Goal: Find specific page/section: Find specific page/section

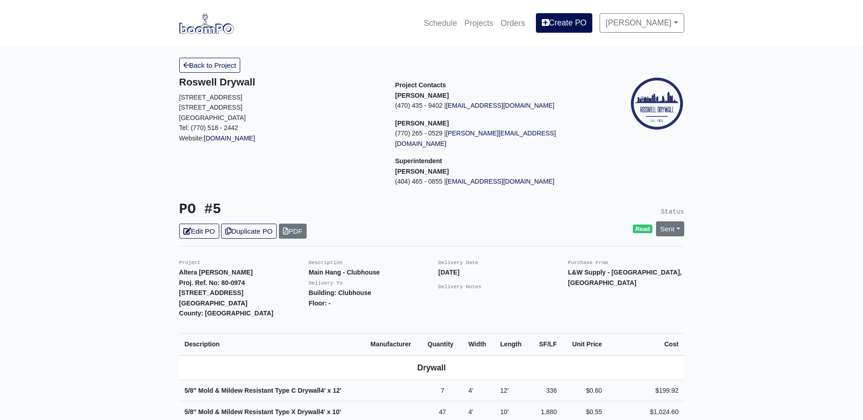
click at [215, 28] on img at bounding box center [206, 23] width 55 height 21
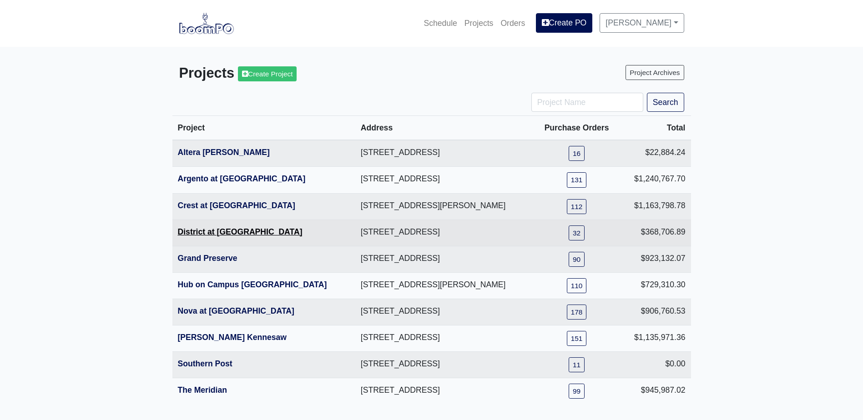
click at [226, 230] on link "District at [GEOGRAPHIC_DATA]" at bounding box center [240, 231] width 125 height 9
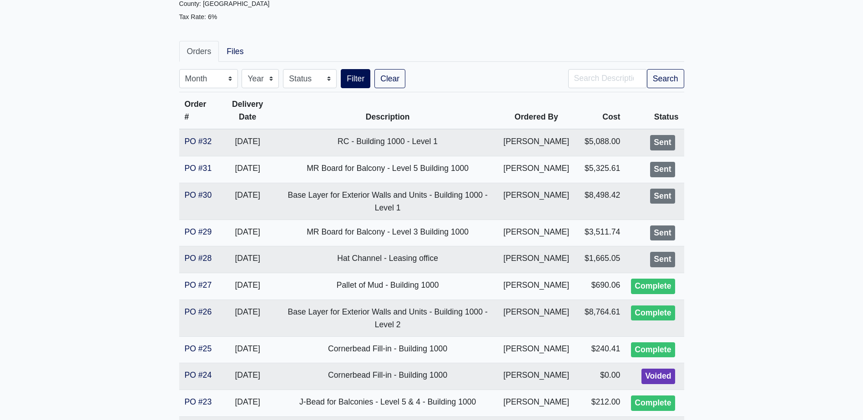
scroll to position [136, 0]
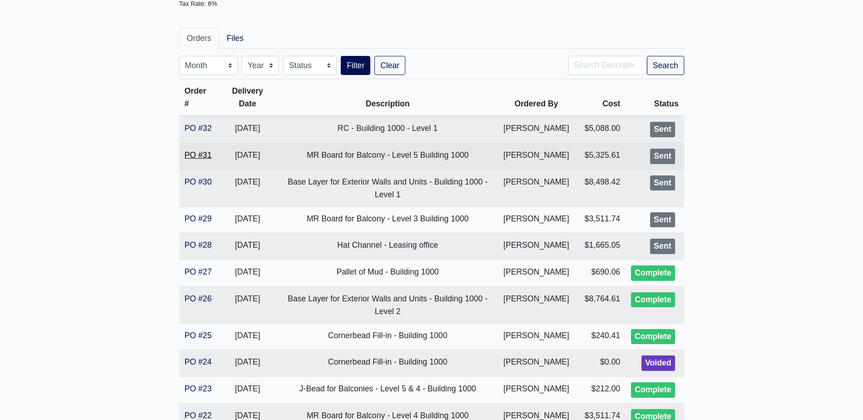
click at [194, 160] on link "PO #31" at bounding box center [198, 154] width 27 height 9
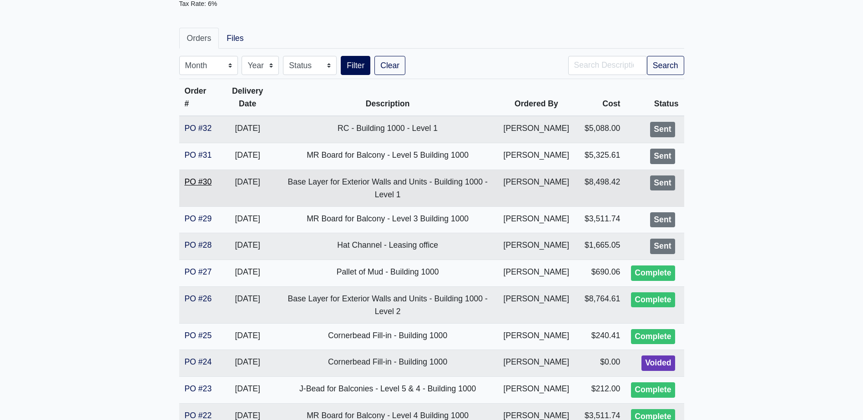
click at [196, 186] on link "PO #30" at bounding box center [198, 181] width 27 height 9
drag, startPoint x: 284, startPoint y: 202, endPoint x: 327, endPoint y: 206, distance: 43.4
click at [327, 206] on td "Base Layer for Exterior Walls and Units - Building 1000 - Level 1" at bounding box center [387, 188] width 221 height 37
copy td "Base Layer"
click at [592, 65] on input "Search" at bounding box center [607, 65] width 79 height 19
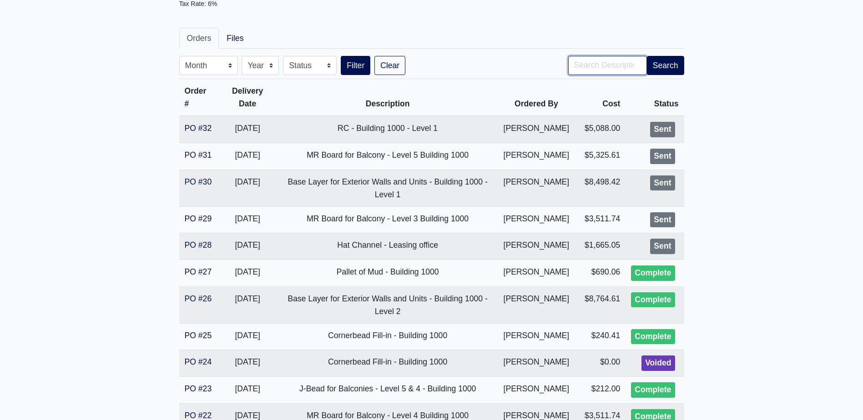
paste input "Base Layer"
type input "Base Layer"
click at [669, 64] on button "Search" at bounding box center [665, 65] width 37 height 19
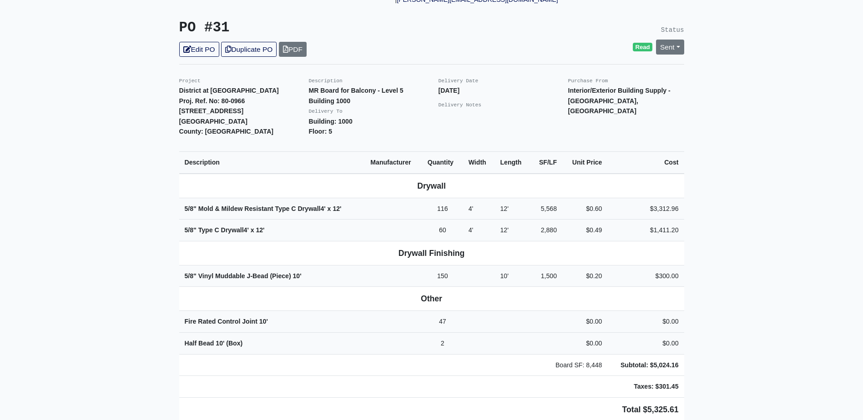
scroll to position [227, 0]
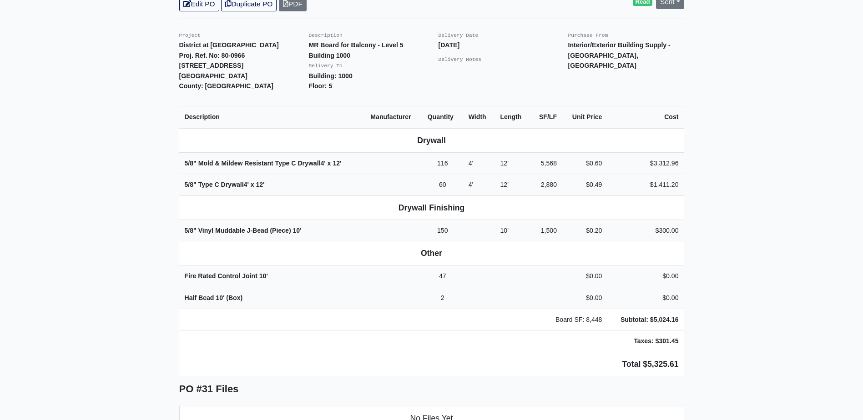
click at [96, 232] on main "Back to Project Roswell Drywall 7000 Peachtree Dunwoody Rd NE Building 5, Suite…" at bounding box center [431, 268] width 863 height 899
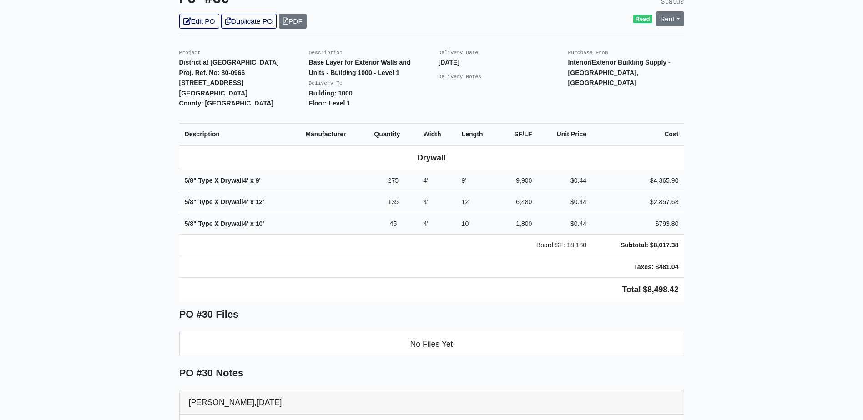
scroll to position [227, 0]
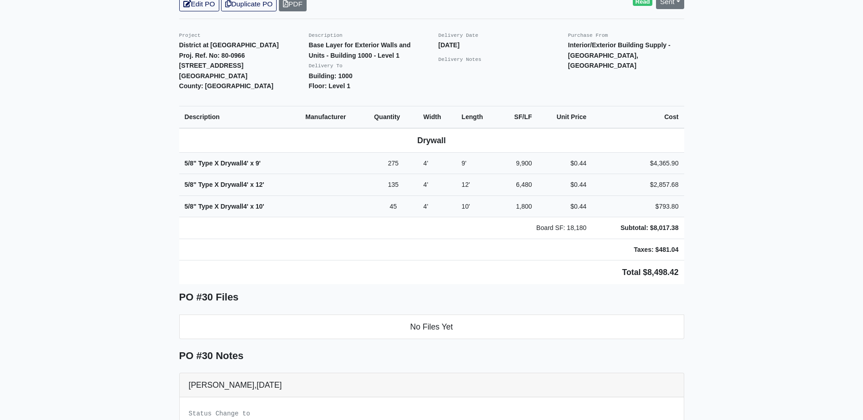
click at [72, 147] on main "Back to Project Roswell Drywall 7000 Peachtree Dunwoody Rd NE Building 5, Suite…" at bounding box center [431, 223] width 863 height 808
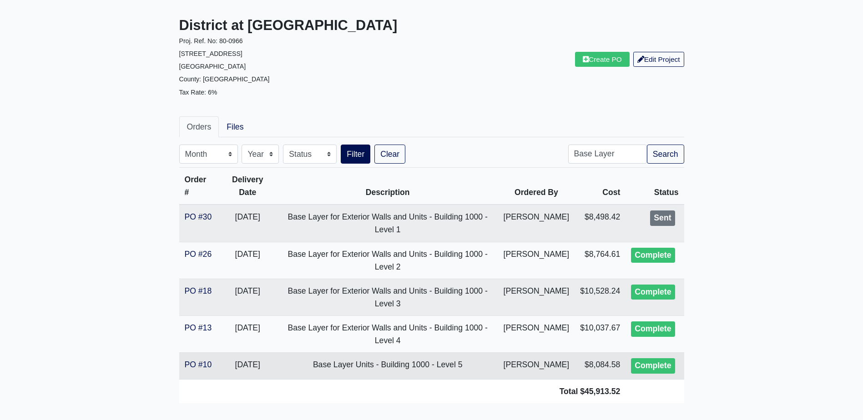
scroll to position [106, 0]
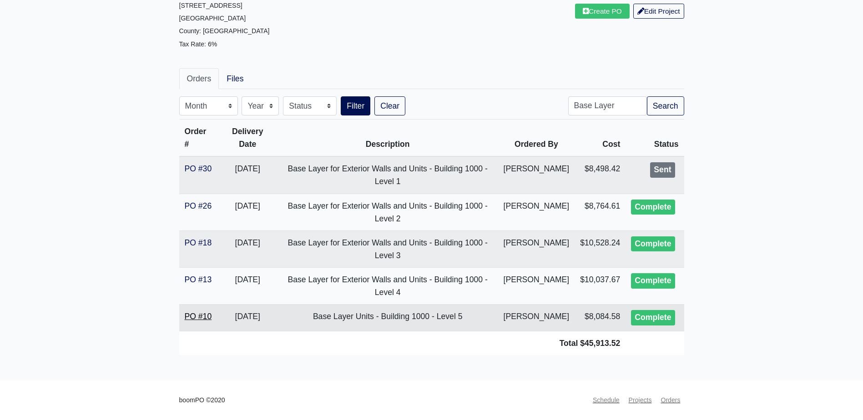
click at [203, 312] on link "PO #10" at bounding box center [198, 316] width 27 height 9
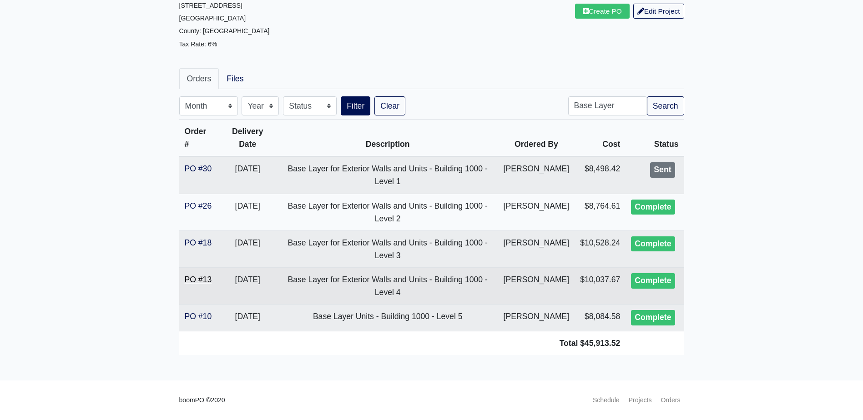
click at [205, 275] on link "PO #13" at bounding box center [198, 279] width 27 height 9
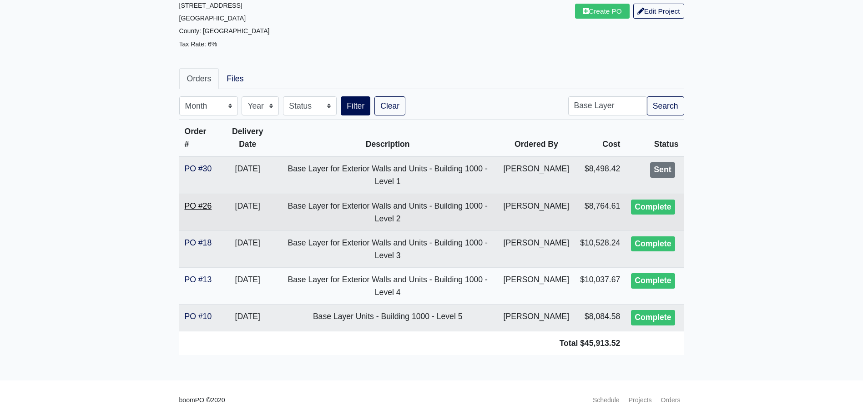
click at [198, 201] on link "PO #26" at bounding box center [198, 205] width 27 height 9
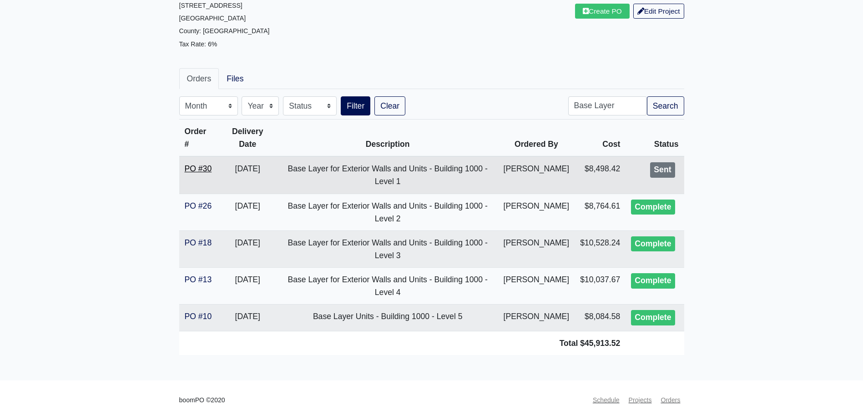
click at [206, 164] on link "PO #30" at bounding box center [198, 168] width 27 height 9
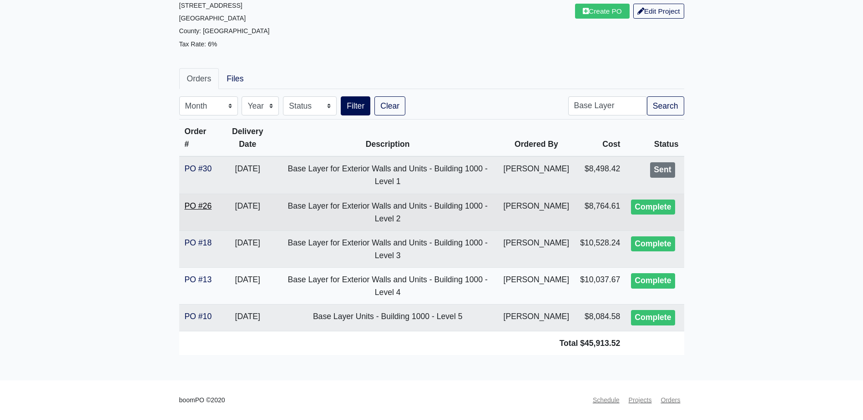
click at [191, 201] on link "PO #26" at bounding box center [198, 205] width 27 height 9
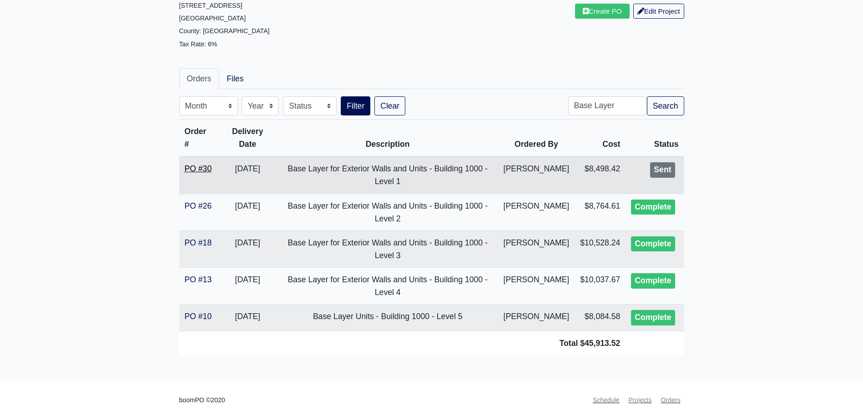
click at [206, 164] on link "PO #30" at bounding box center [198, 168] width 27 height 9
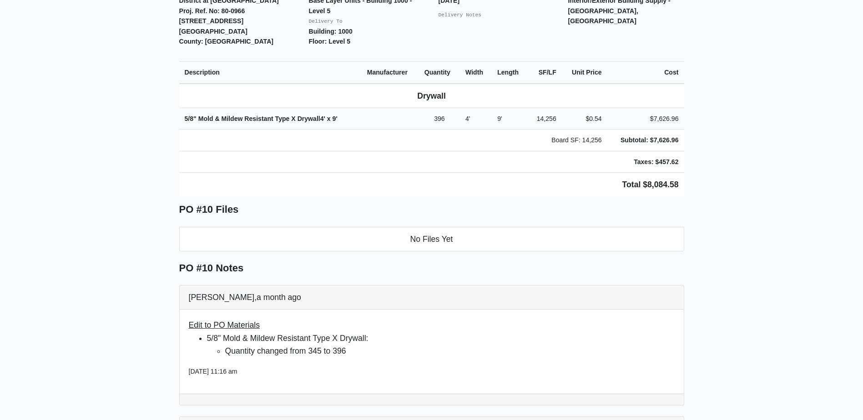
scroll to position [273, 0]
click at [52, 182] on main "Back to Project Roswell Drywall 7000 Peachtree Dunwoody Rd NE Building 5, Suite…" at bounding box center [431, 282] width 863 height 1017
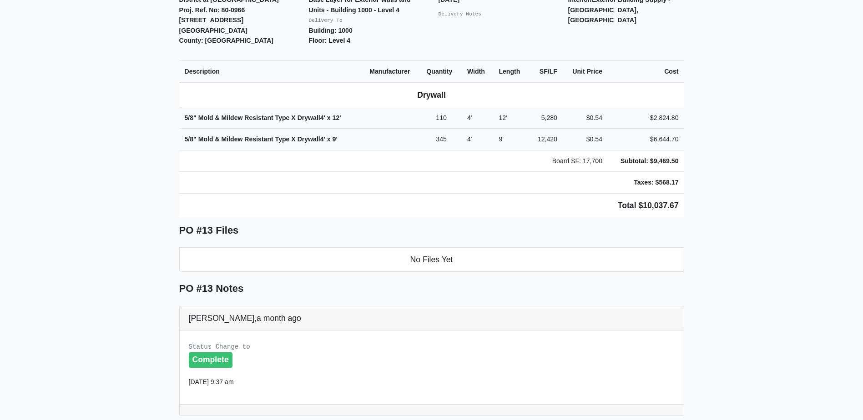
scroll to position [227, 0]
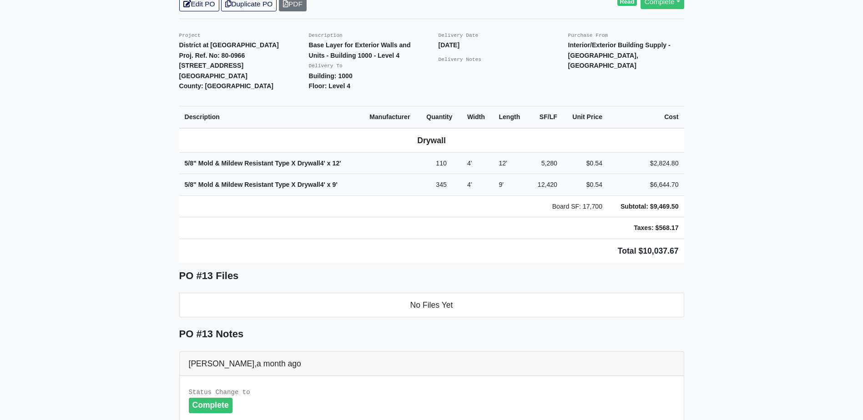
click at [29, 77] on main "Back to Project Roswell Drywall [STREET_ADDRESS] Tel: (770) 518 - 2442 Website:…" at bounding box center [431, 367] width 863 height 1097
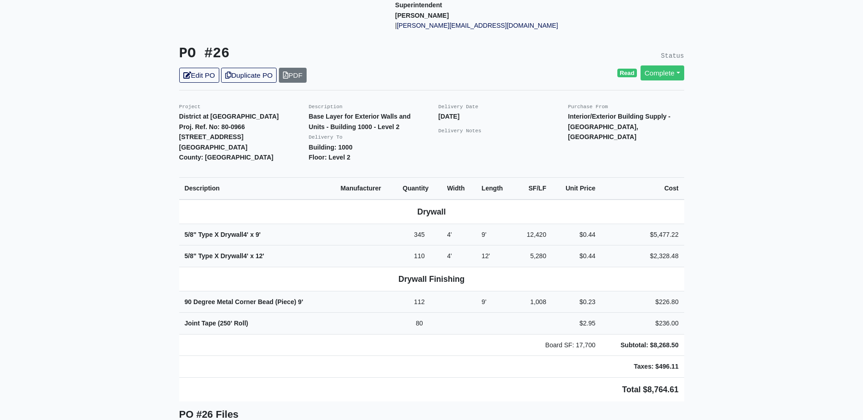
scroll to position [182, 0]
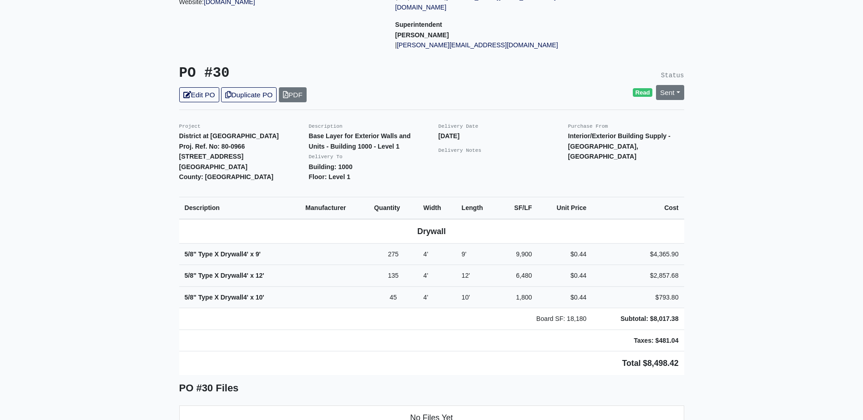
scroll to position [182, 0]
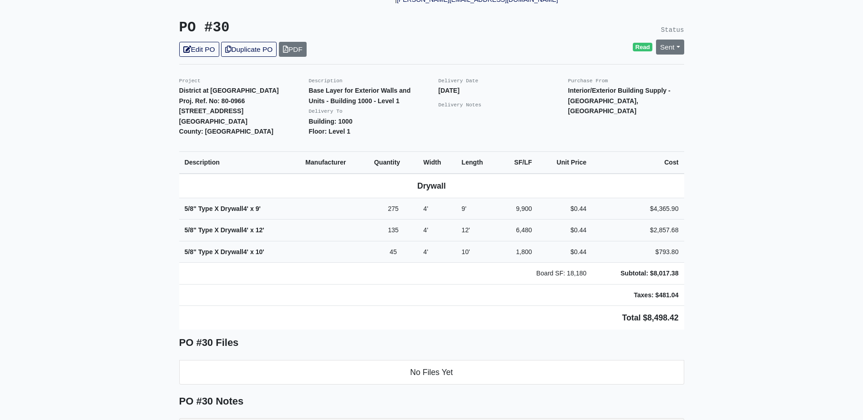
click at [163, 202] on main "Back to Project Roswell Drywall [STREET_ADDRESS] Tel: (770) 518 - 2442 Website:…" at bounding box center [431, 269] width 863 height 808
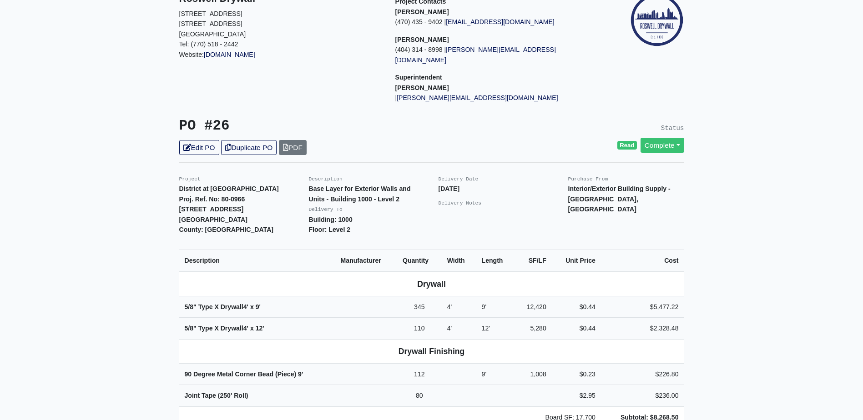
scroll to position [91, 0]
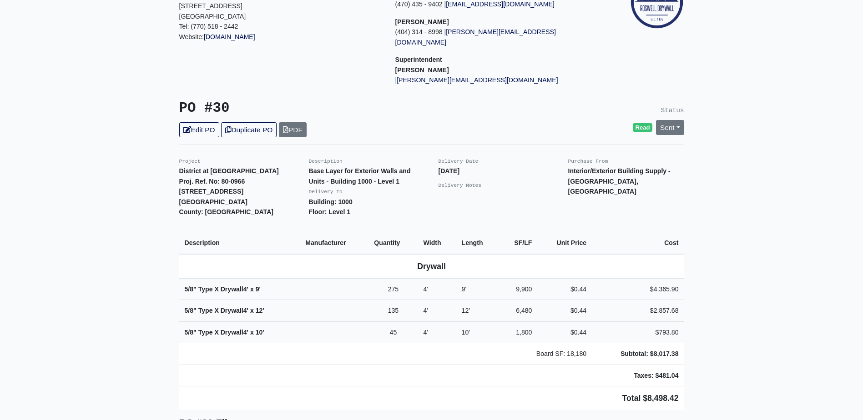
scroll to position [136, 0]
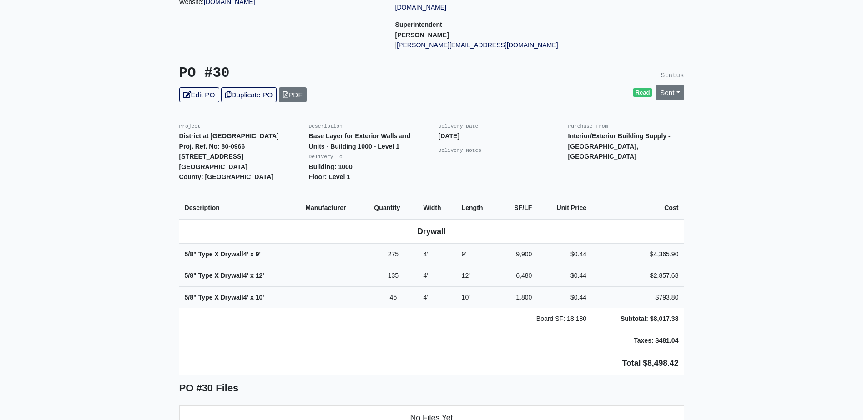
click at [158, 211] on main "Back to Project Roswell Drywall 7000 Peachtree Dunwoody Rd NE Building 5, Suite…" at bounding box center [431, 314] width 863 height 808
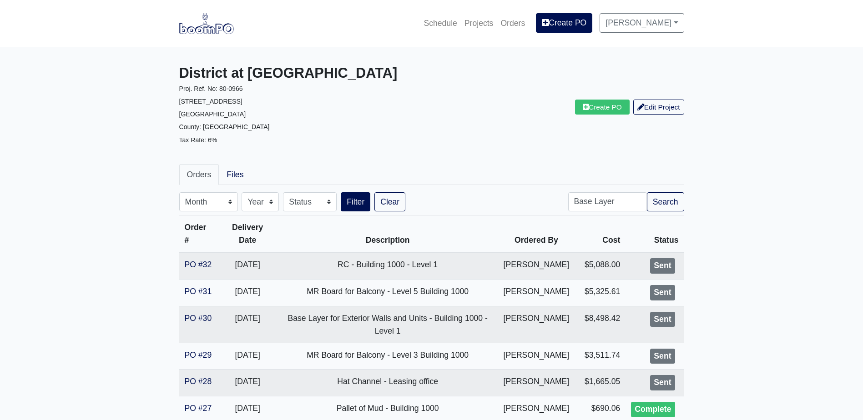
scroll to position [136, 0]
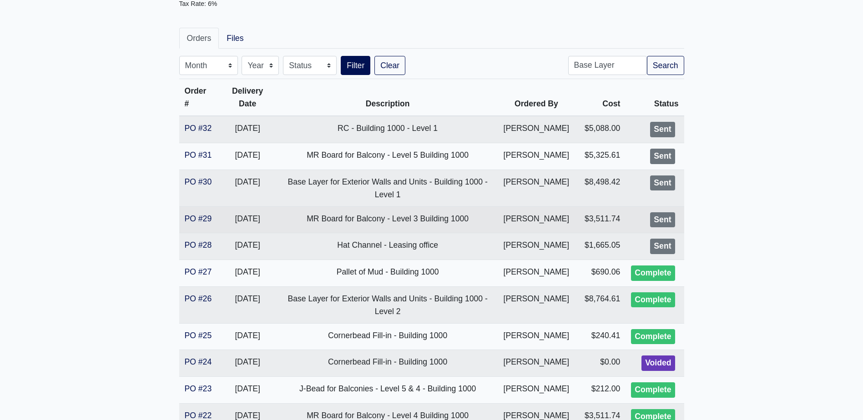
click at [206, 233] on td "PO #29" at bounding box center [198, 219] width 39 height 27
click at [205, 223] on link "PO #29" at bounding box center [198, 218] width 27 height 9
drag, startPoint x: 365, startPoint y: 238, endPoint x: 391, endPoint y: 240, distance: 26.4
click at [391, 233] on td "MR Board for Balcony - Level 3 Building 1000" at bounding box center [387, 219] width 221 height 27
copy td "Balcony"
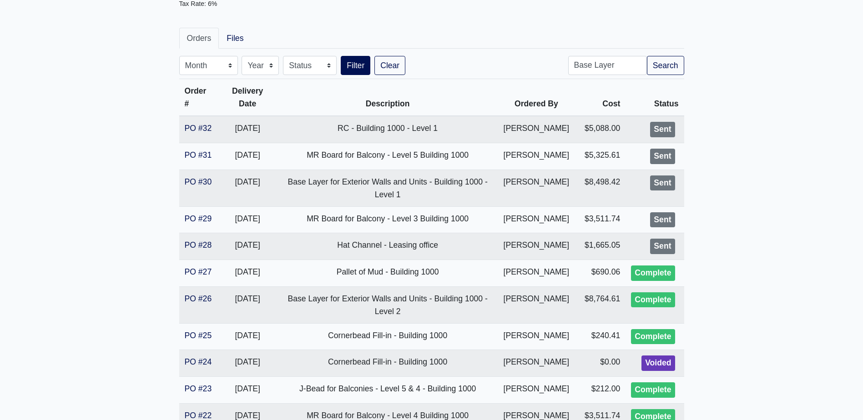
click at [613, 69] on input "Base Layer" at bounding box center [607, 65] width 79 height 19
paste input "lcony"
type input "Balcony"
click at [663, 68] on button "Search" at bounding box center [665, 65] width 37 height 19
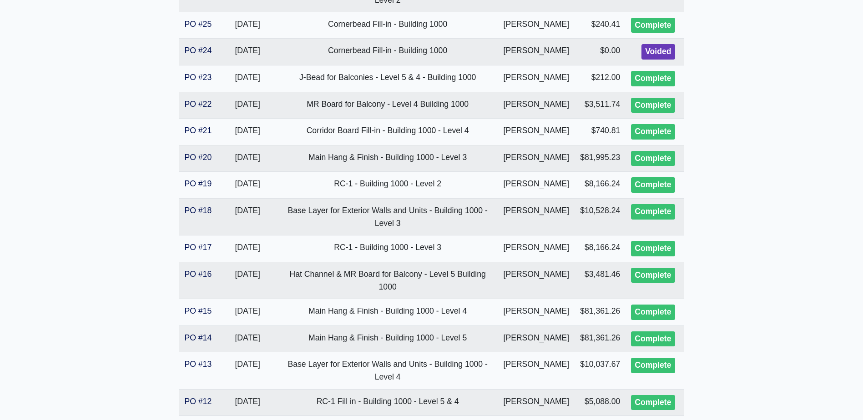
scroll to position [500, 0]
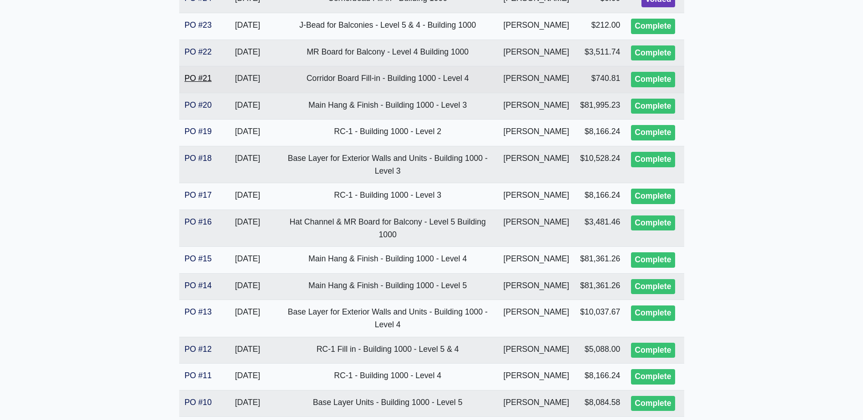
click at [197, 83] on link "PO #21" at bounding box center [198, 78] width 27 height 9
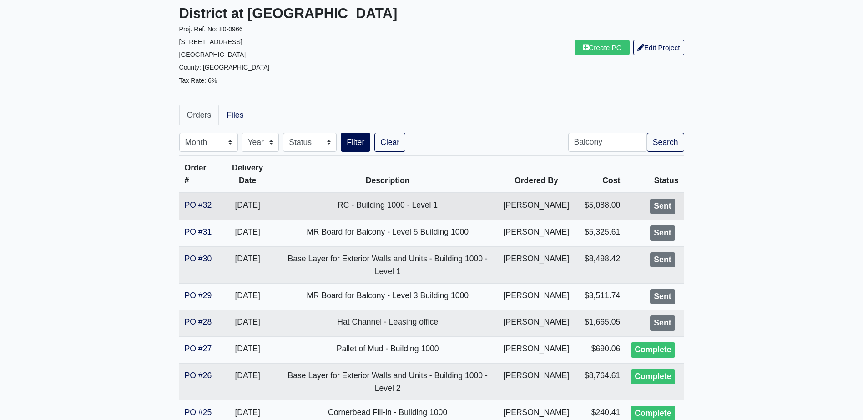
scroll to position [0, 0]
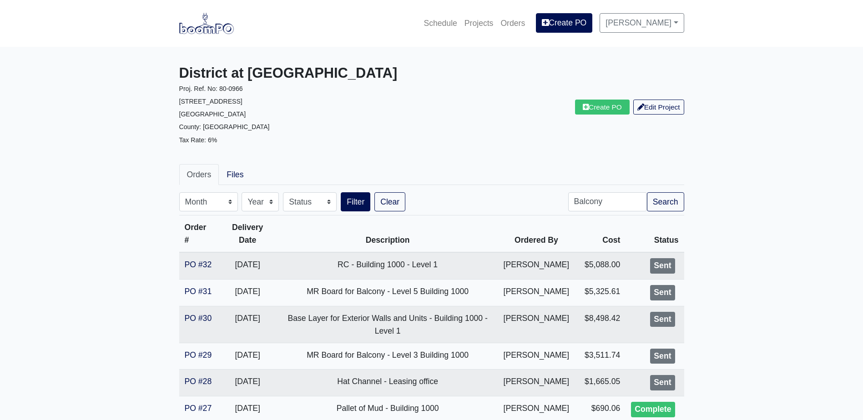
click at [216, 27] on img at bounding box center [206, 23] width 55 height 21
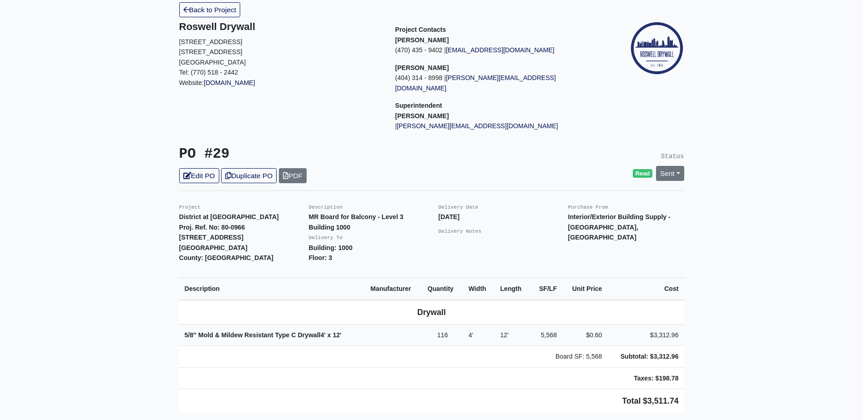
scroll to position [136, 0]
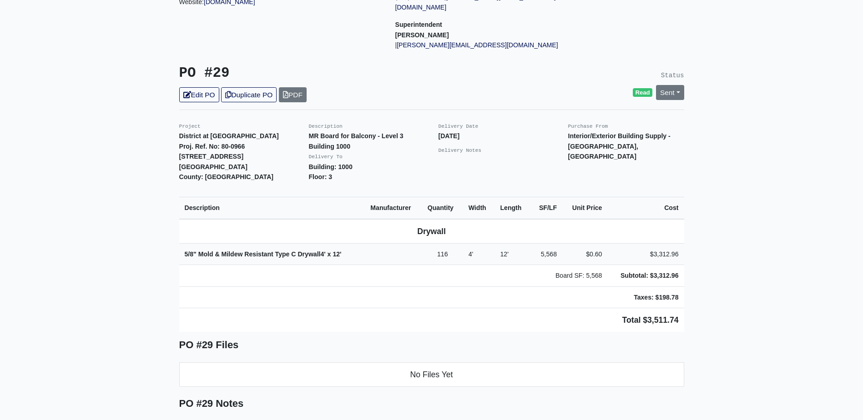
click at [102, 170] on main "Back to Project Roswell Drywall [STREET_ADDRESS] Tel: (770) 518 - 2442 Website:…" at bounding box center [431, 292] width 863 height 765
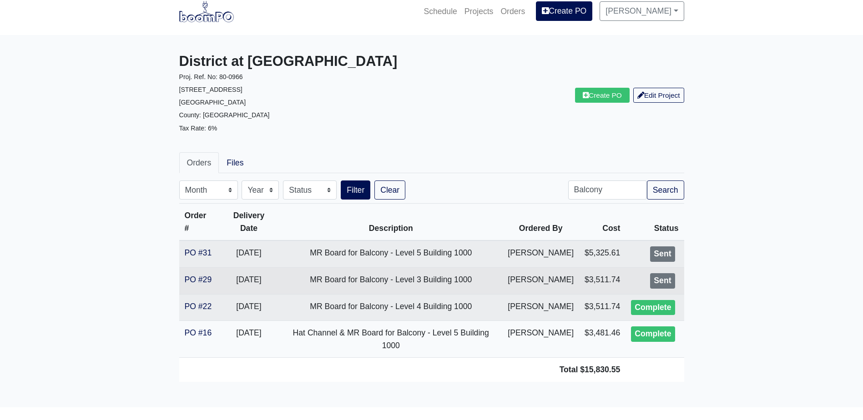
scroll to position [15, 0]
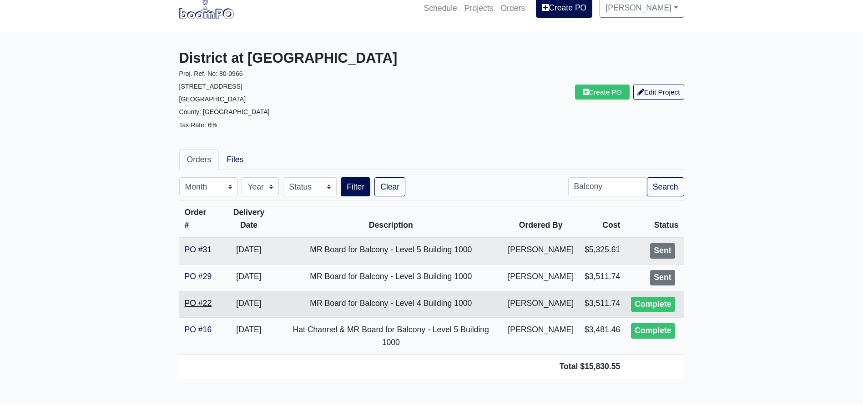
click at [203, 299] on link "PO #22" at bounding box center [198, 303] width 27 height 9
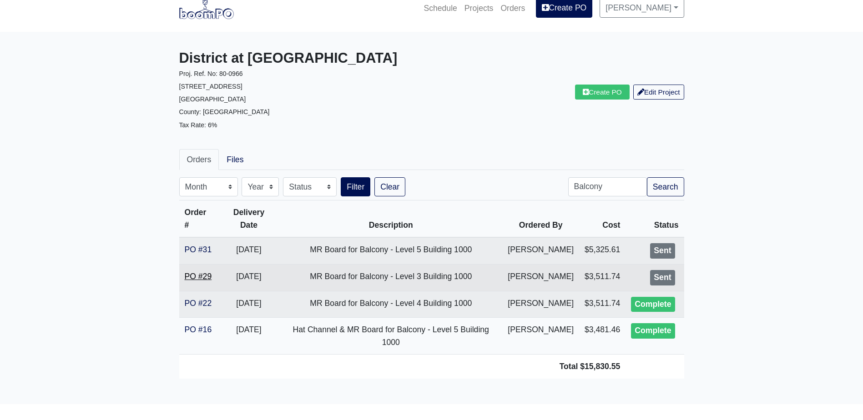
click at [190, 272] on link "PO #29" at bounding box center [198, 276] width 27 height 9
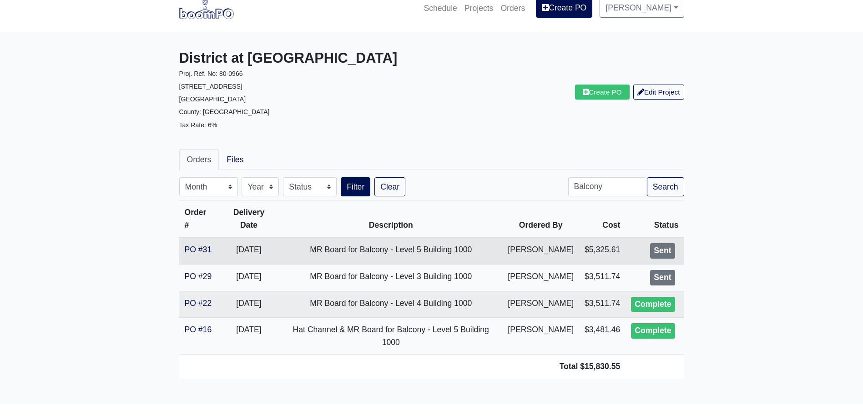
click at [207, 237] on td "PO #31" at bounding box center [198, 250] width 39 height 27
click at [200, 245] on link "PO #31" at bounding box center [198, 249] width 27 height 9
click at [142, 266] on main "District at Etowah Proj. Ref. No: 80-0966 215 Reformation Parkway Canton, GA 30…" at bounding box center [431, 218] width 863 height 372
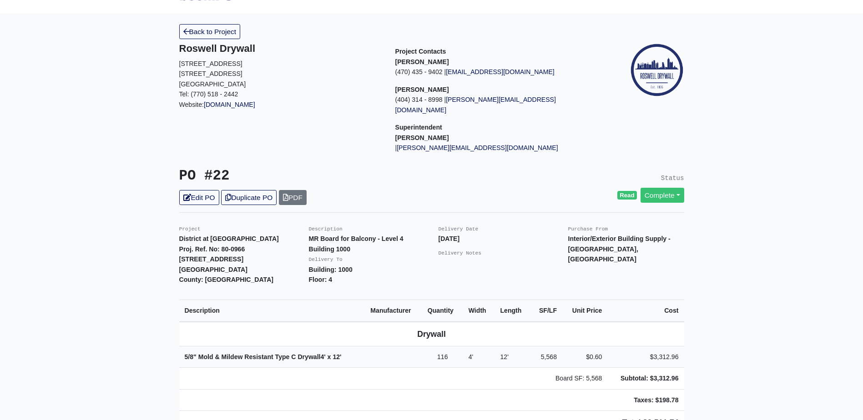
scroll to position [136, 0]
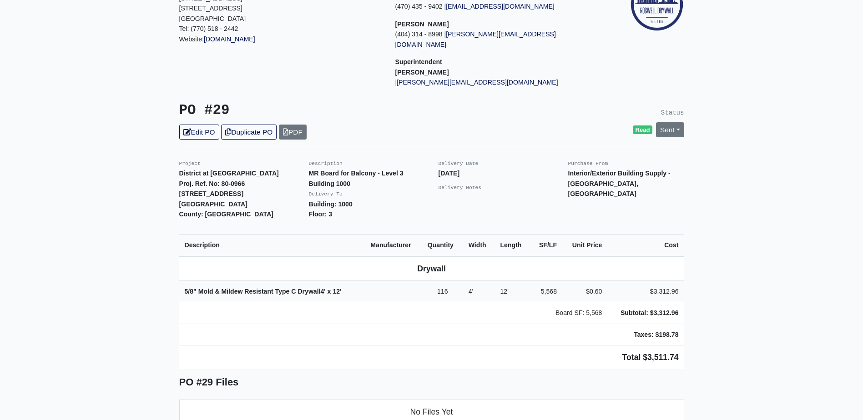
scroll to position [136, 0]
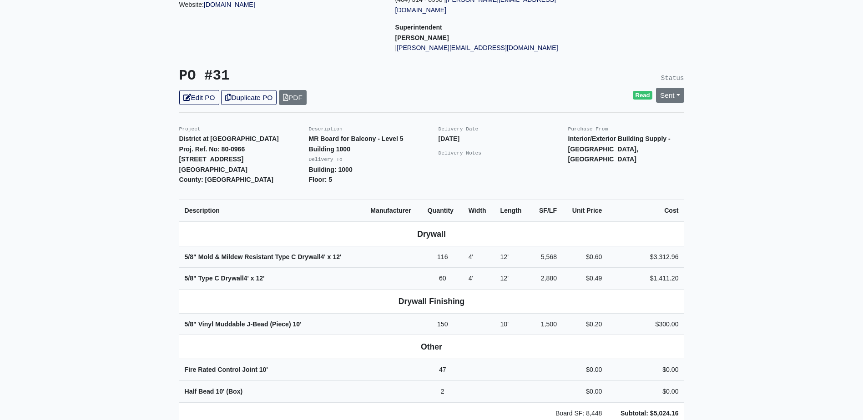
scroll to position [136, 0]
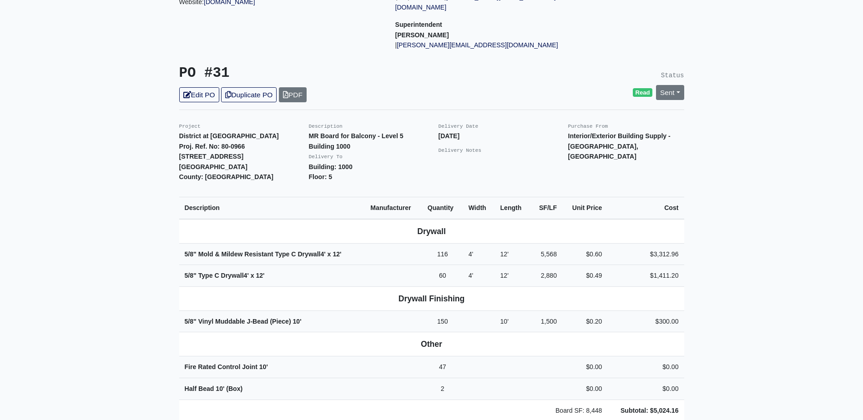
drag, startPoint x: 160, startPoint y: 248, endPoint x: 168, endPoint y: 247, distance: 8.7
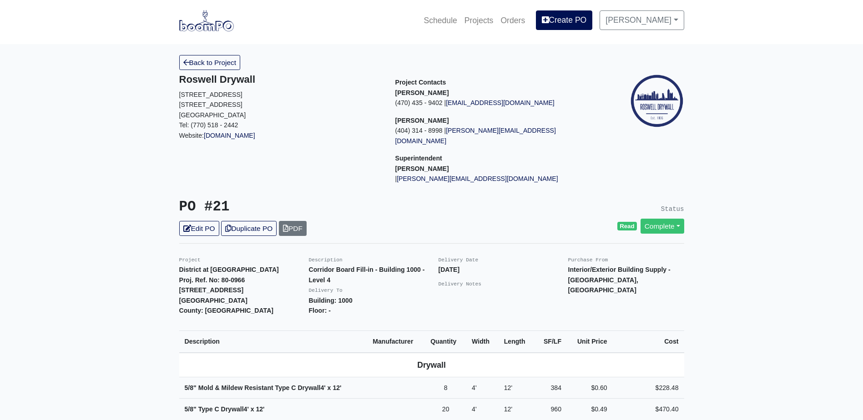
scroll to position [136, 0]
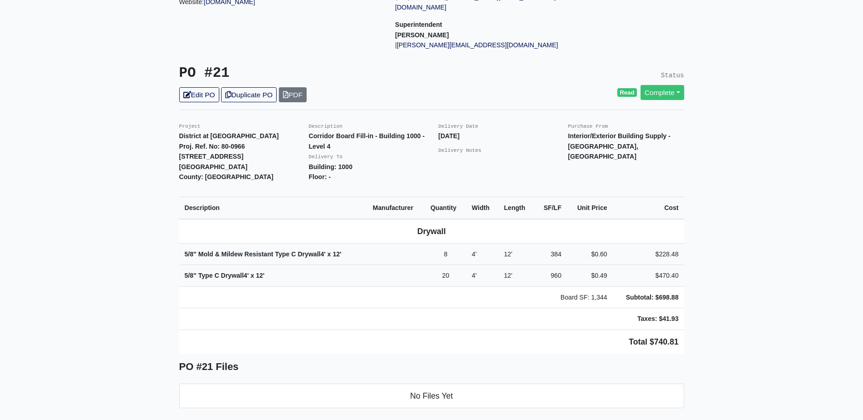
drag, startPoint x: 130, startPoint y: 175, endPoint x: 124, endPoint y: 176, distance: 6.2
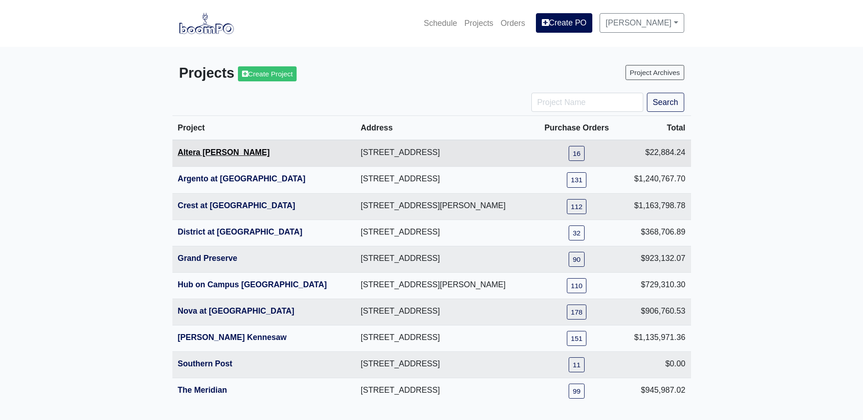
click at [214, 157] on link "Altera [PERSON_NAME]" at bounding box center [224, 152] width 92 height 9
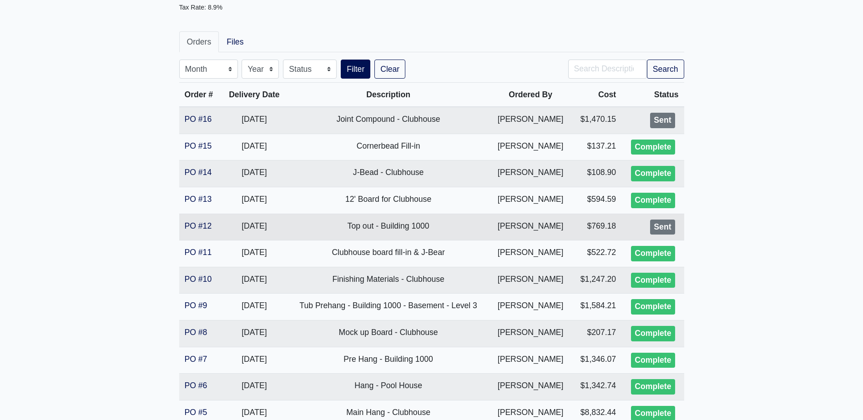
scroll to position [136, 0]
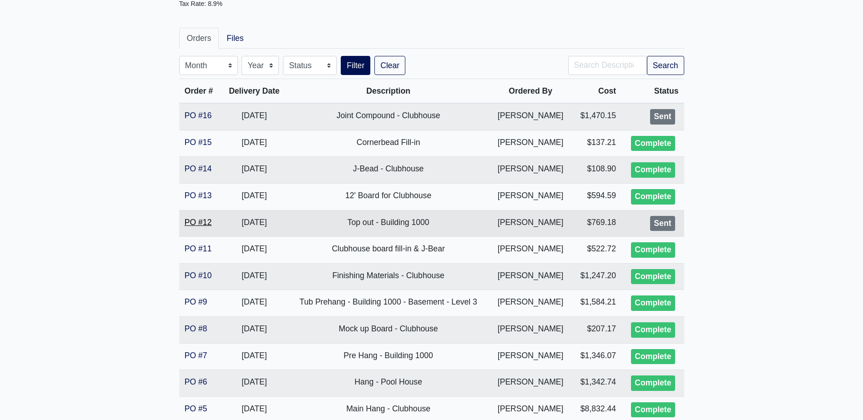
click at [196, 222] on link "PO #12" at bounding box center [198, 222] width 27 height 9
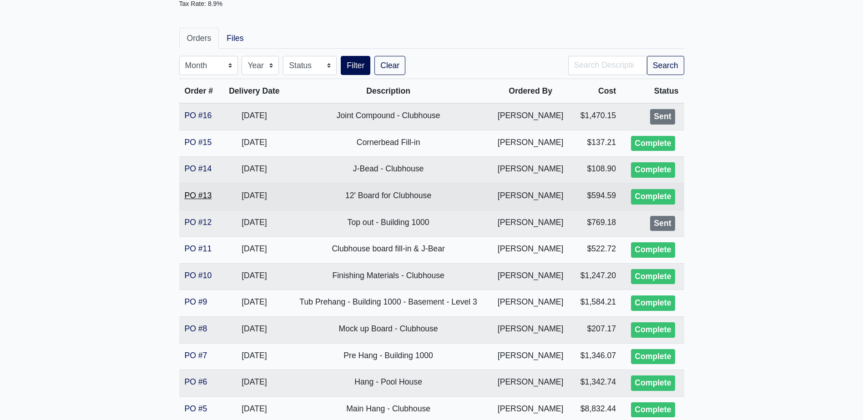
click at [208, 196] on link "PO #13" at bounding box center [198, 195] width 27 height 9
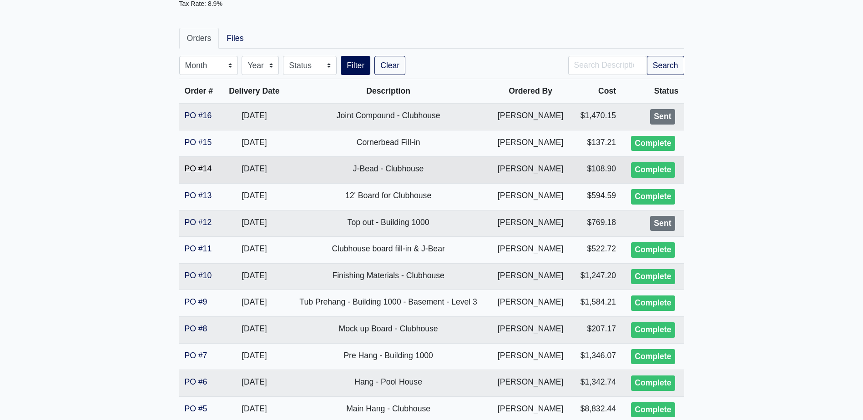
click at [211, 167] on link "PO #14" at bounding box center [198, 168] width 27 height 9
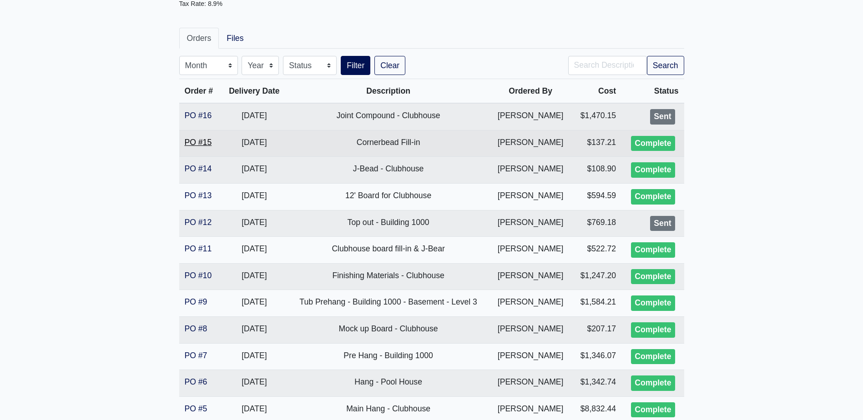
click at [202, 145] on link "PO #15" at bounding box center [198, 142] width 27 height 9
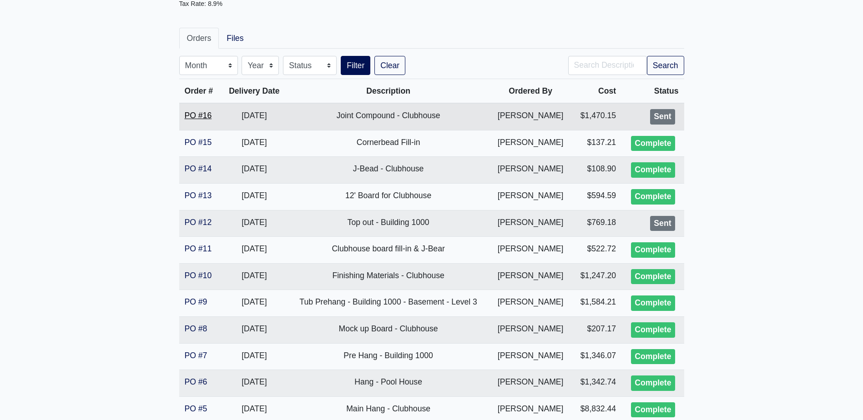
drag, startPoint x: 215, startPoint y: 120, endPoint x: 211, endPoint y: 119, distance: 4.6
click at [215, 119] on td "PO #16" at bounding box center [200, 116] width 42 height 27
click at [201, 119] on link "PO #16" at bounding box center [198, 115] width 27 height 9
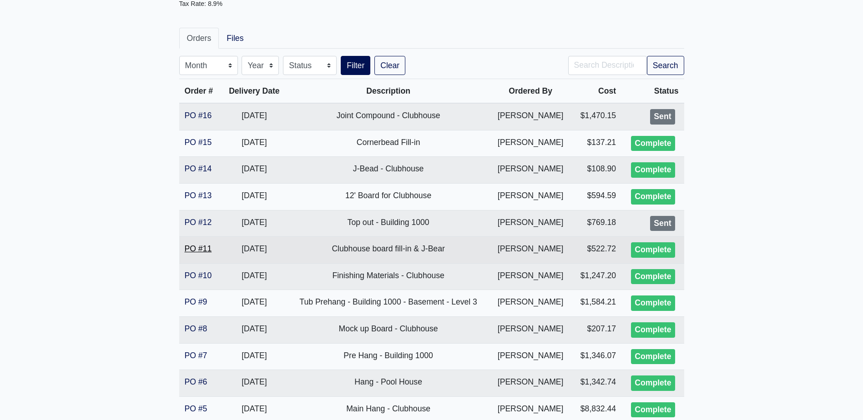
click at [199, 245] on link "PO #11" at bounding box center [198, 248] width 27 height 9
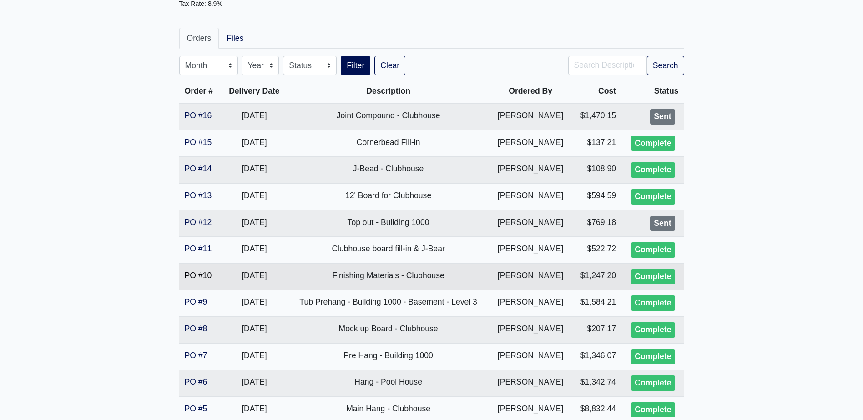
click at [195, 275] on link "PO #10" at bounding box center [198, 275] width 27 height 9
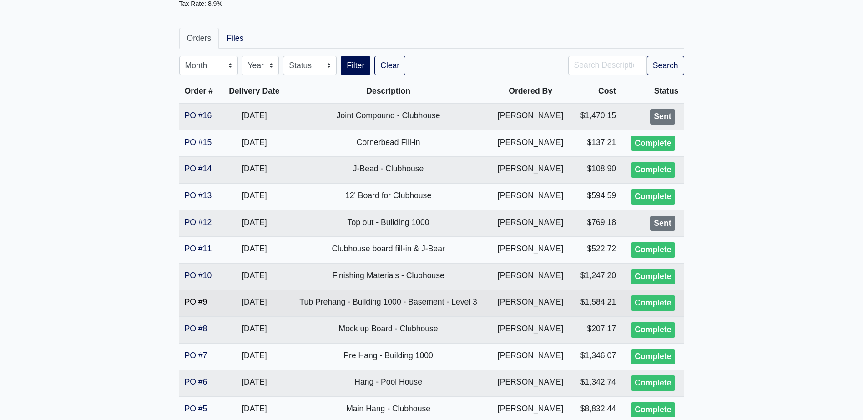
click at [201, 300] on link "PO #9" at bounding box center [196, 301] width 23 height 9
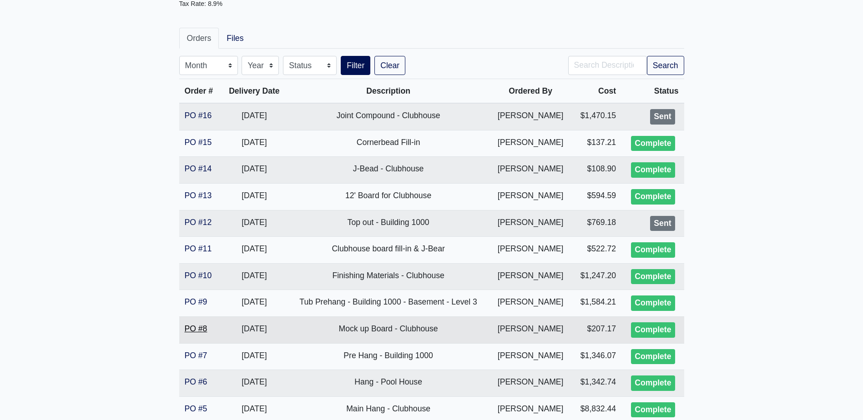
click at [201, 326] on link "PO #8" at bounding box center [196, 328] width 23 height 9
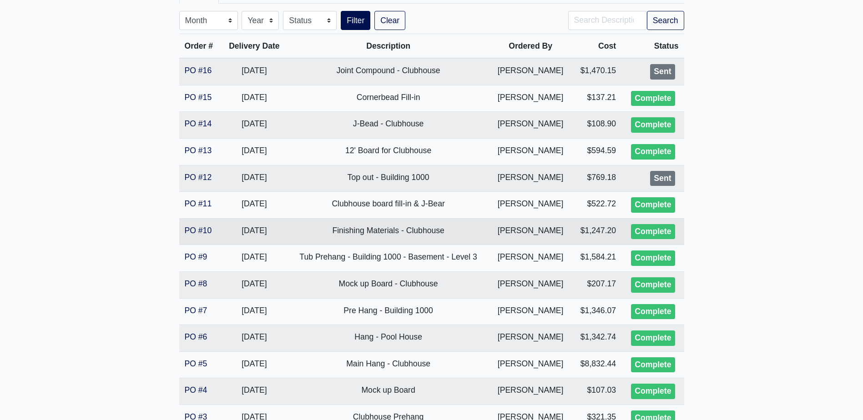
scroll to position [182, 0]
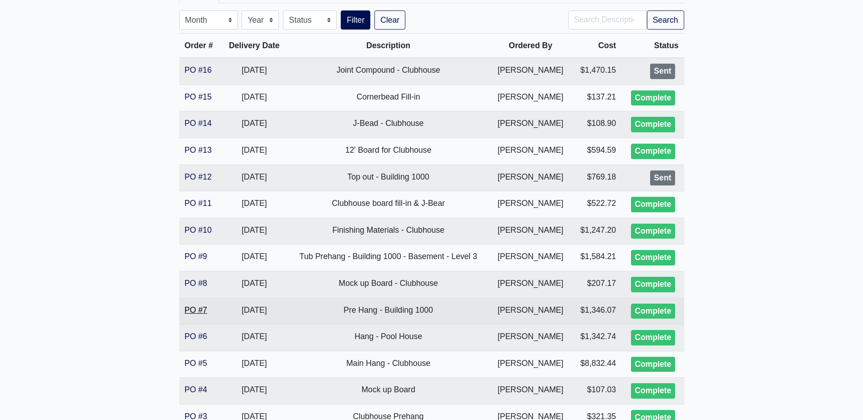
click at [197, 307] on link "PO #7" at bounding box center [196, 310] width 23 height 9
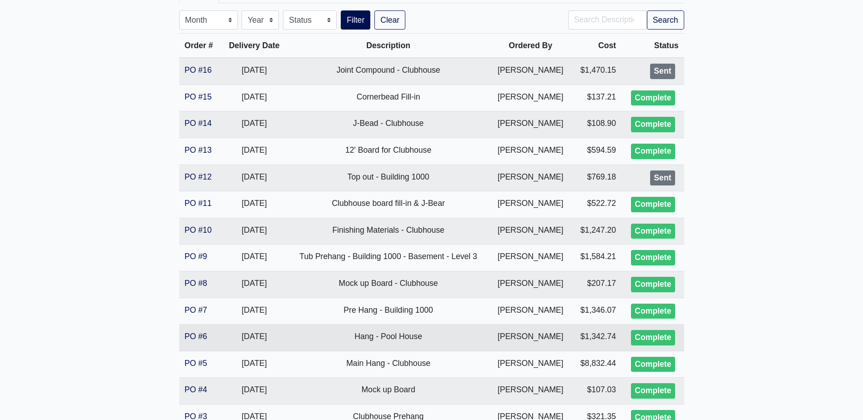
click at [195, 331] on td "PO #6" at bounding box center [200, 338] width 42 height 27
click at [195, 335] on link "PO #6" at bounding box center [196, 336] width 23 height 9
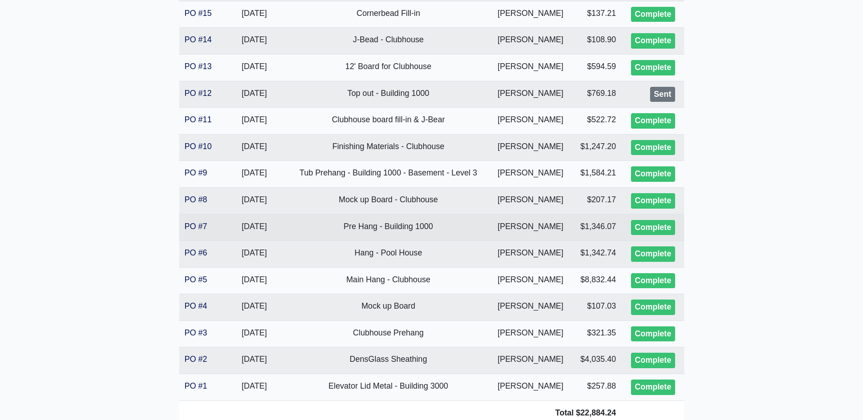
scroll to position [273, 0]
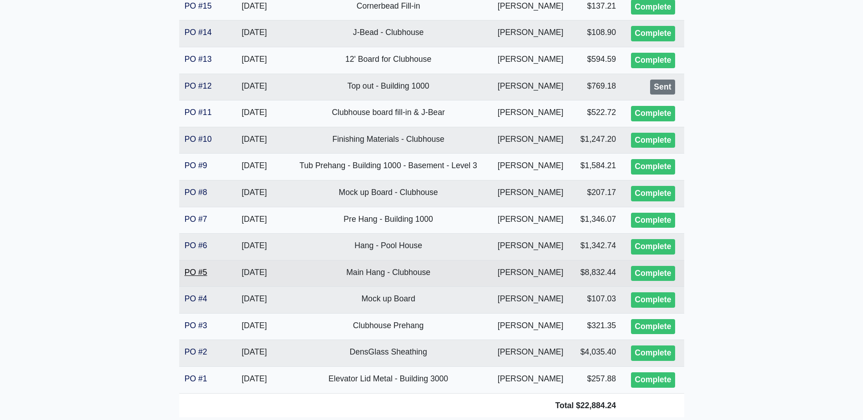
click at [196, 274] on link "PO #5" at bounding box center [196, 272] width 23 height 9
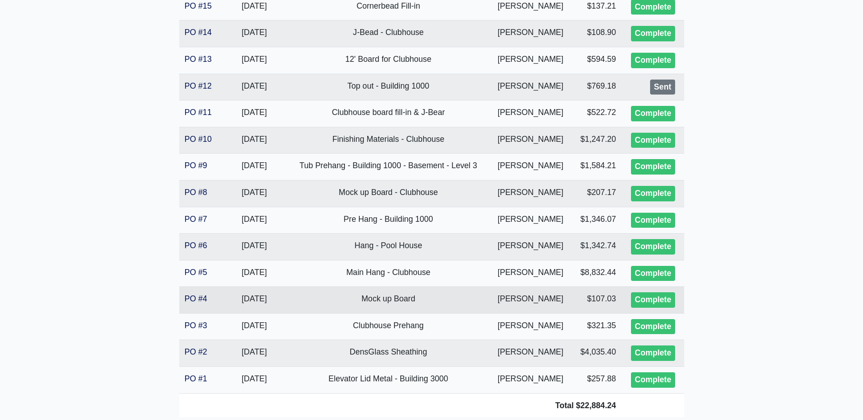
click at [196, 291] on td "PO #4" at bounding box center [200, 300] width 42 height 27
click at [196, 298] on link "PO #4" at bounding box center [196, 298] width 23 height 9
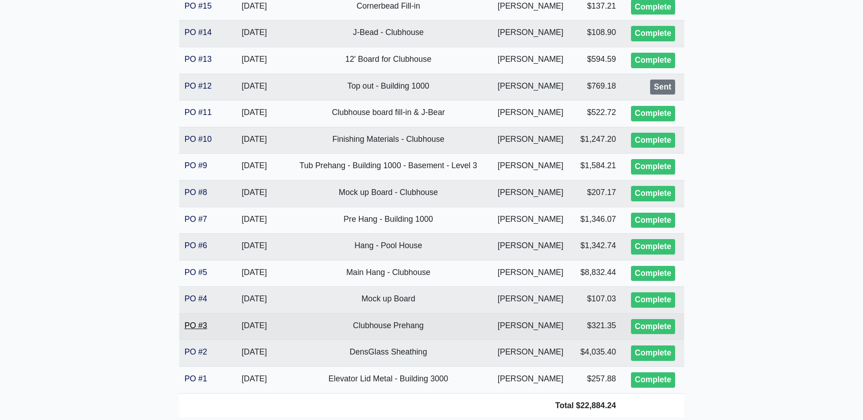
click at [191, 321] on link "PO #3" at bounding box center [196, 325] width 23 height 9
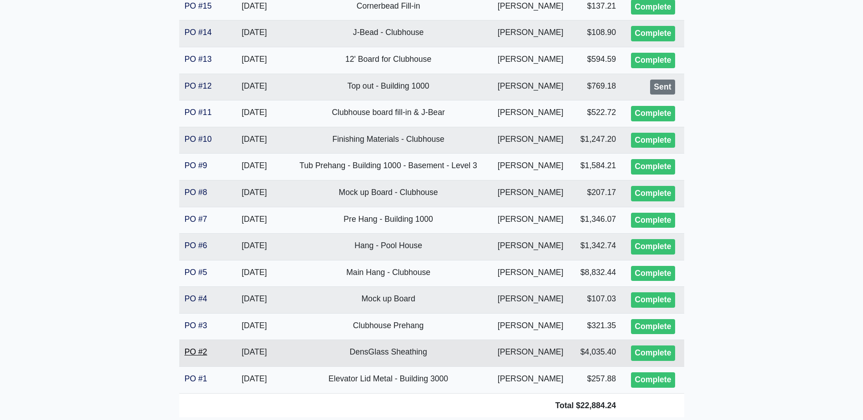
click at [203, 351] on link "PO #2" at bounding box center [196, 351] width 23 height 9
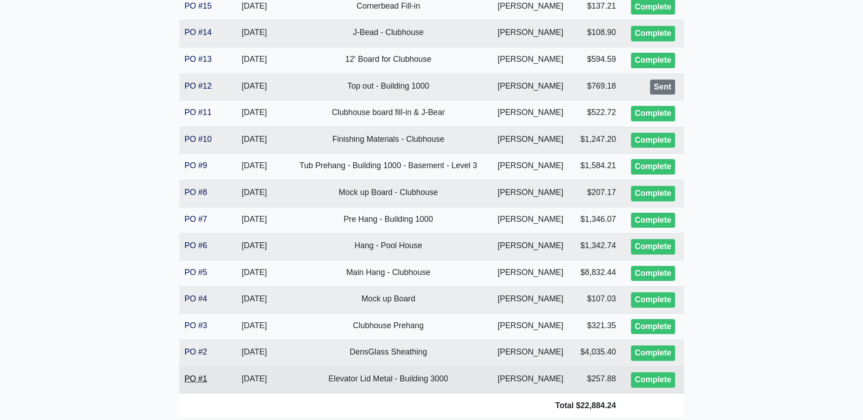
click at [193, 379] on link "PO #1" at bounding box center [196, 378] width 23 height 9
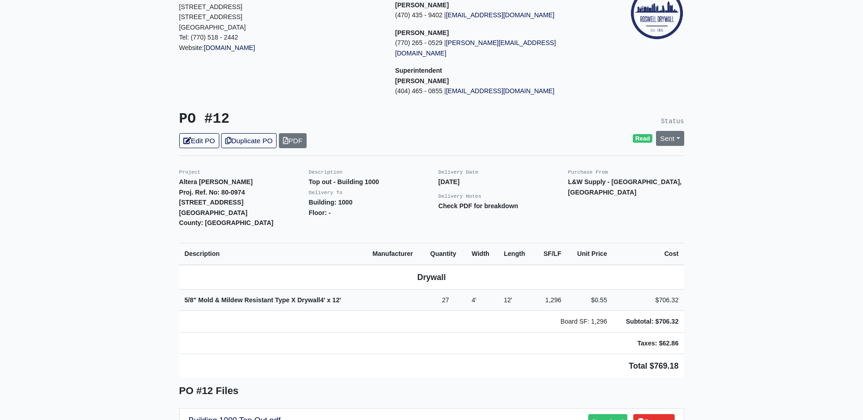
scroll to position [91, 0]
drag, startPoint x: 149, startPoint y: 220, endPoint x: 160, endPoint y: 218, distance: 11.4
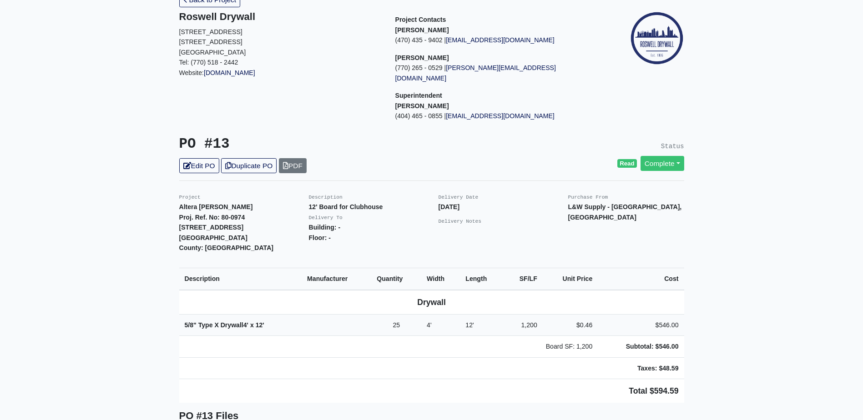
scroll to position [91, 0]
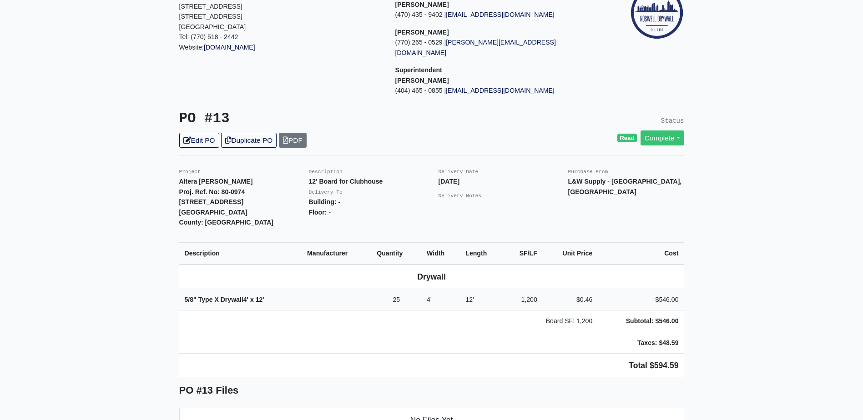
drag, startPoint x: 200, startPoint y: 195, endPoint x: 198, endPoint y: 190, distance: 5.6
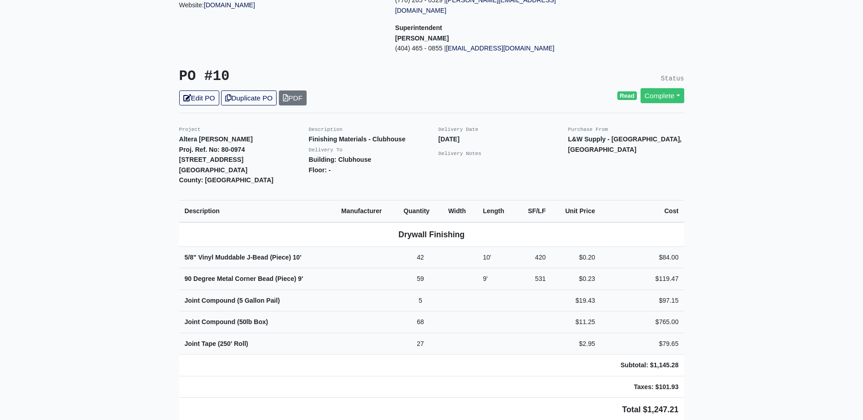
scroll to position [182, 0]
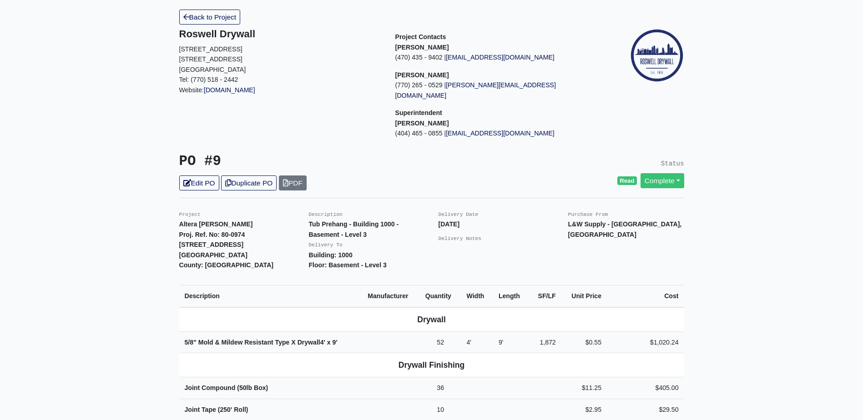
scroll to position [136, 0]
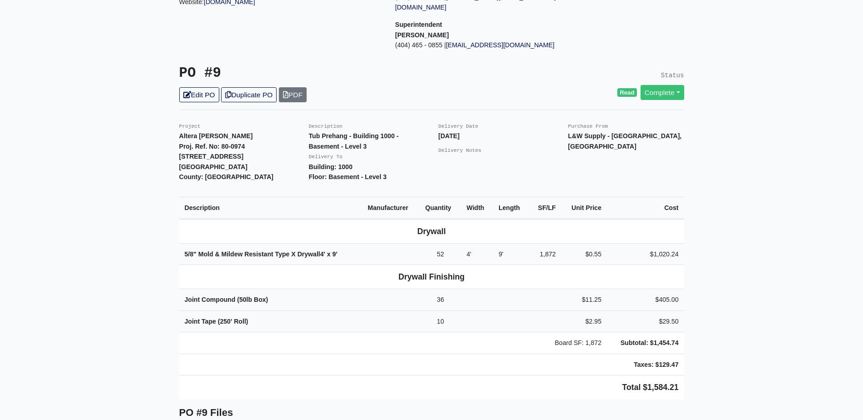
drag, startPoint x: 0, startPoint y: 0, endPoint x: 201, endPoint y: 302, distance: 362.7
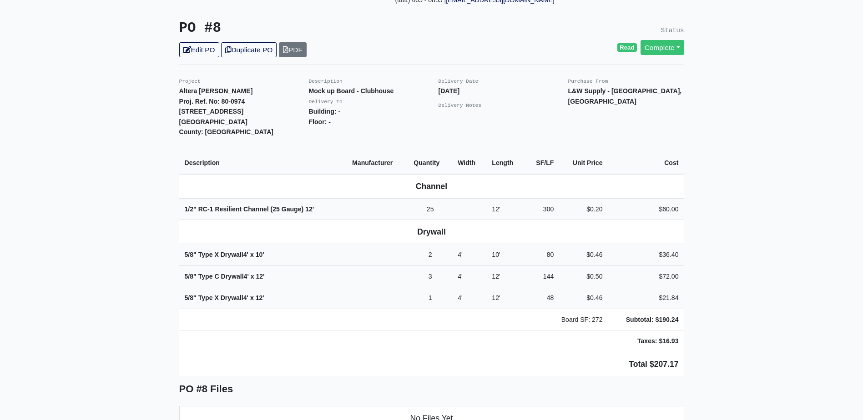
scroll to position [182, 0]
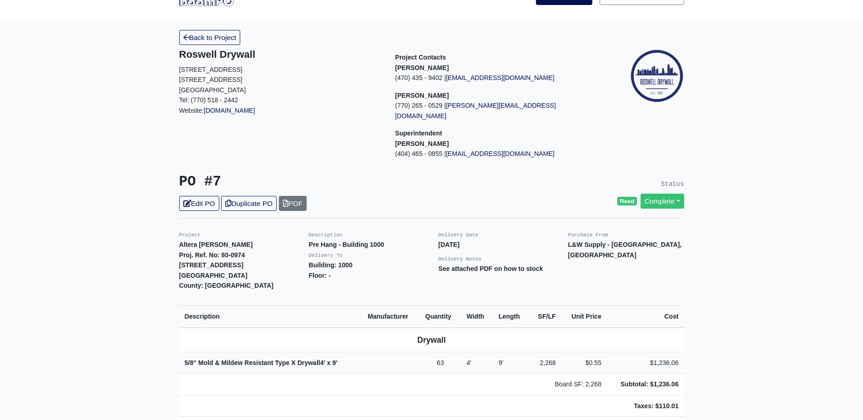
scroll to position [136, 0]
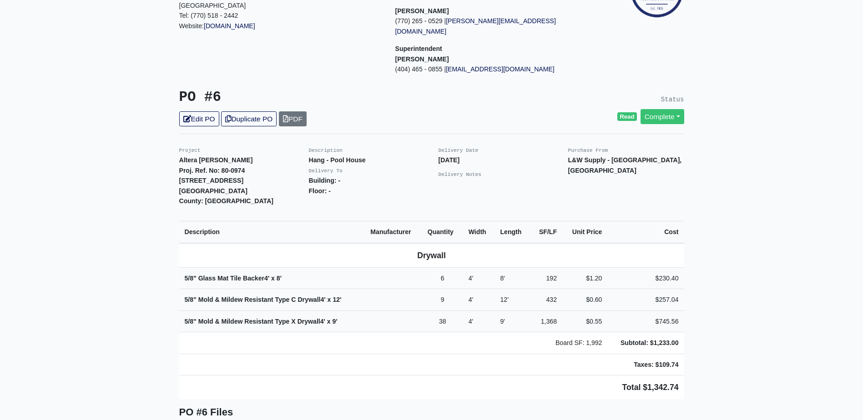
scroll to position [136, 0]
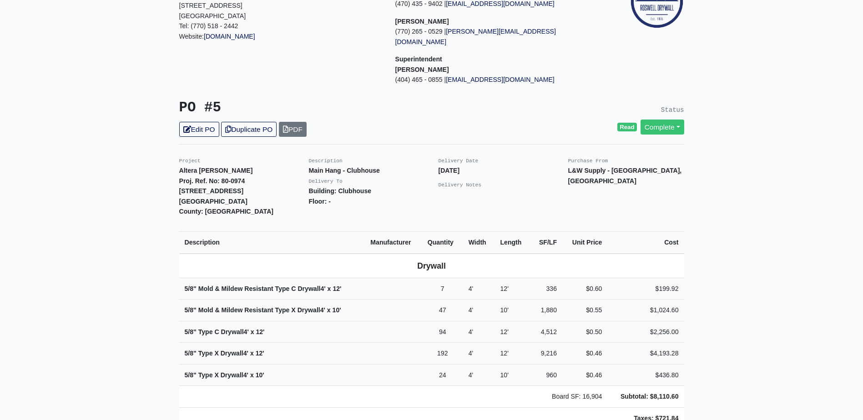
scroll to position [136, 0]
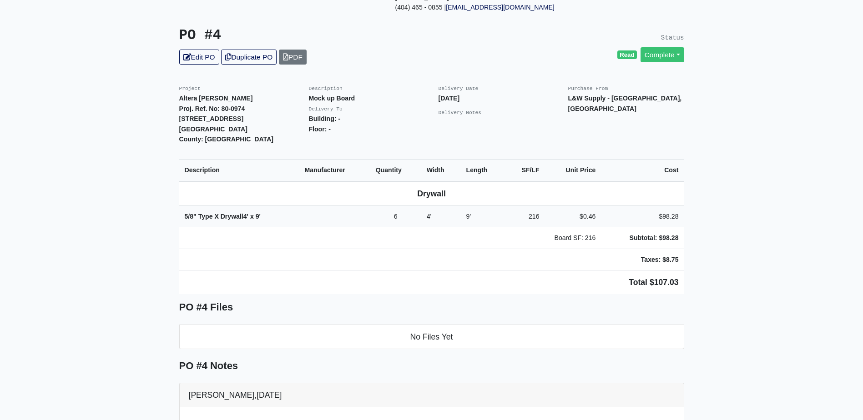
scroll to position [182, 0]
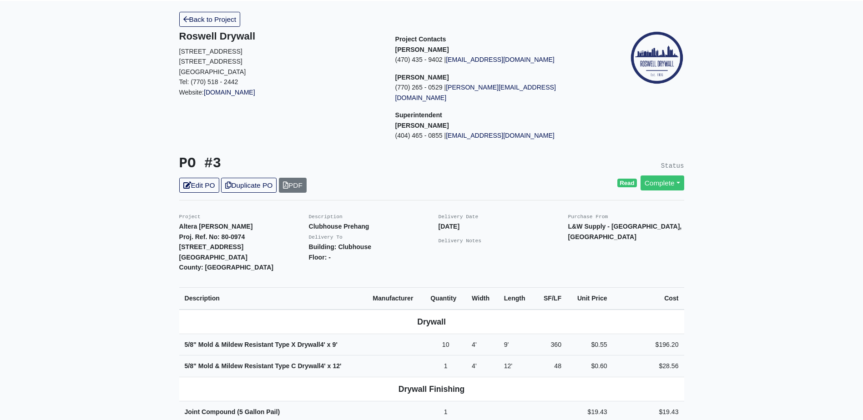
scroll to position [136, 0]
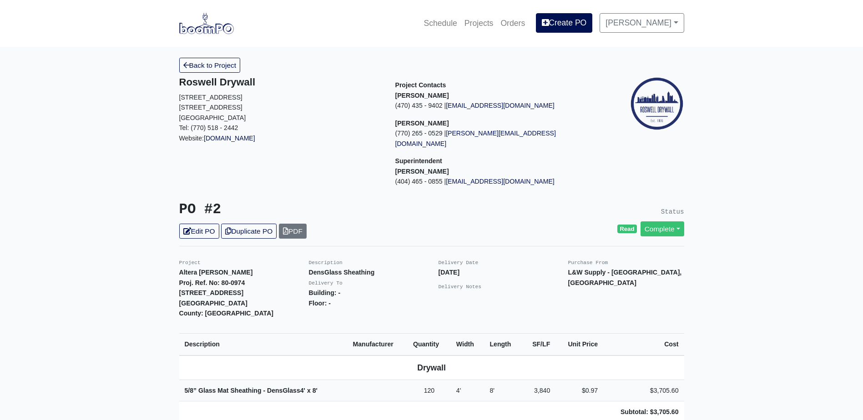
scroll to position [182, 0]
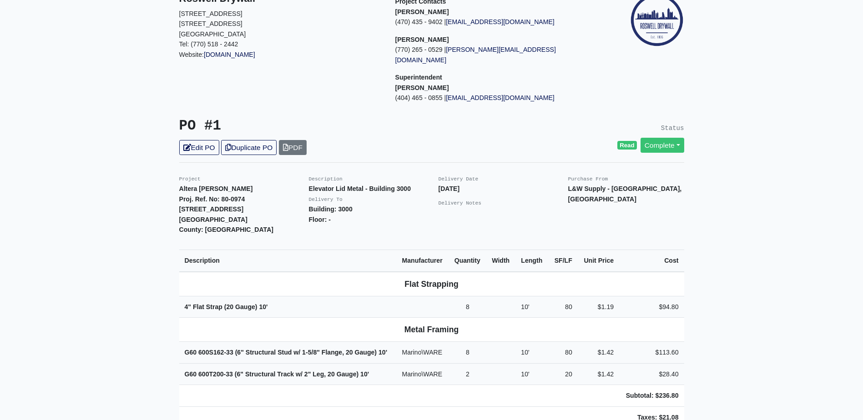
scroll to position [91, 0]
